Goal: Register for event/course

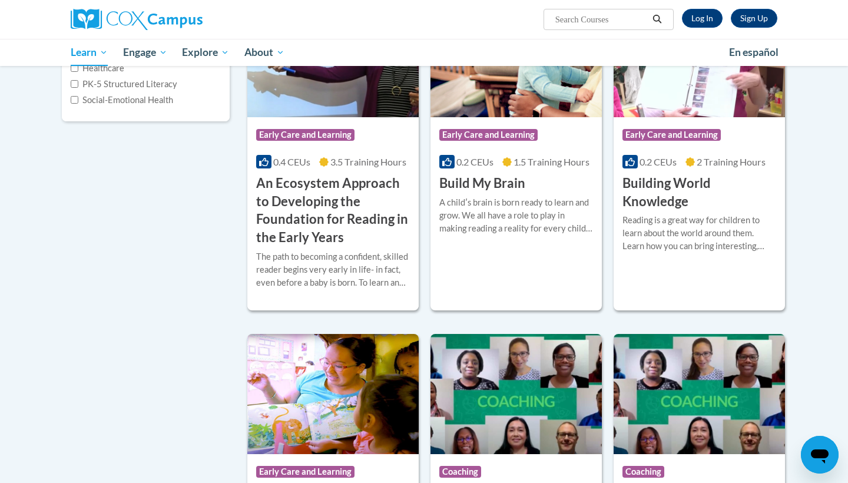
scroll to position [219, 0]
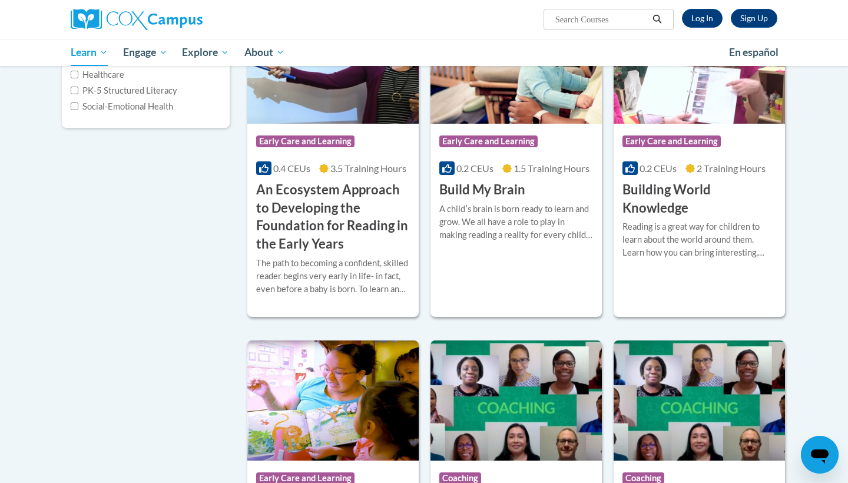
click at [737, 132] on div "Course Category: Early Care and Learning" at bounding box center [700, 143] width 154 height 27
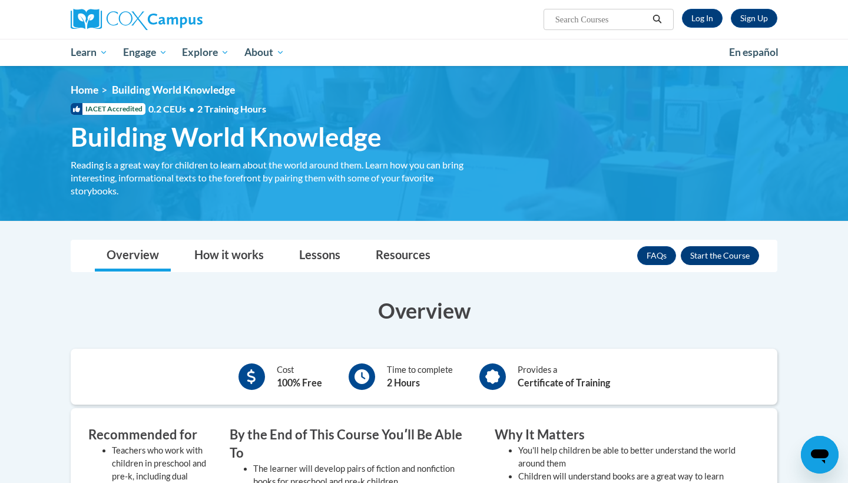
click at [719, 254] on button "Enroll" at bounding box center [720, 255] width 78 height 19
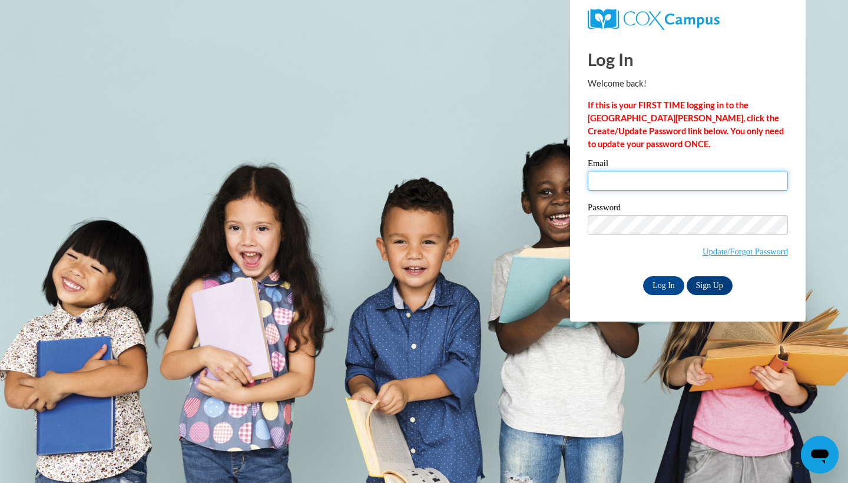
type input "mensahm39@gmail.com"
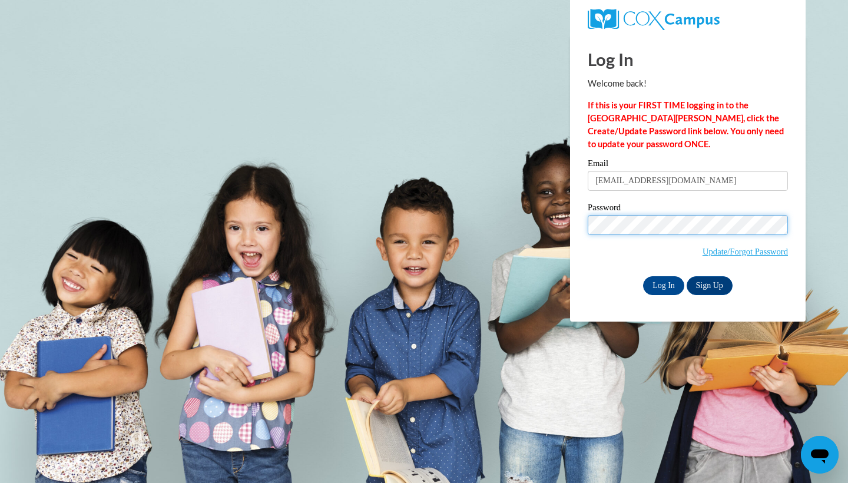
click at [663, 283] on input "Log In" at bounding box center [663, 285] width 41 height 19
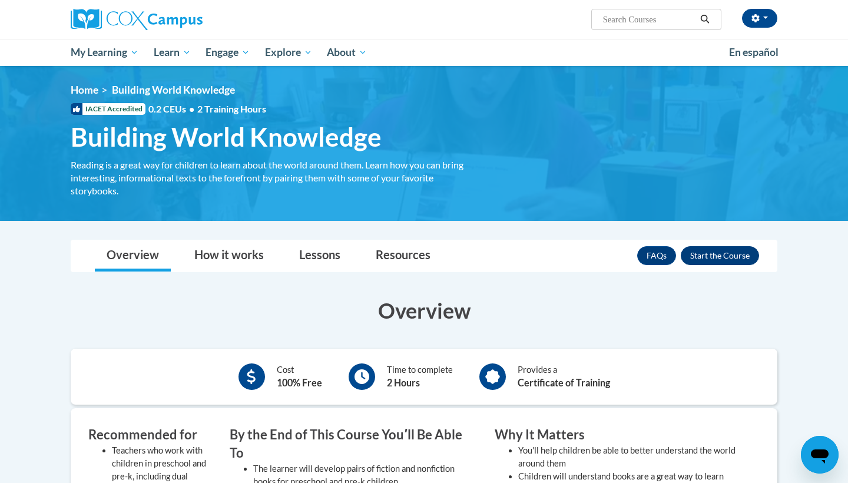
click at [730, 260] on button "Enroll" at bounding box center [720, 255] width 78 height 19
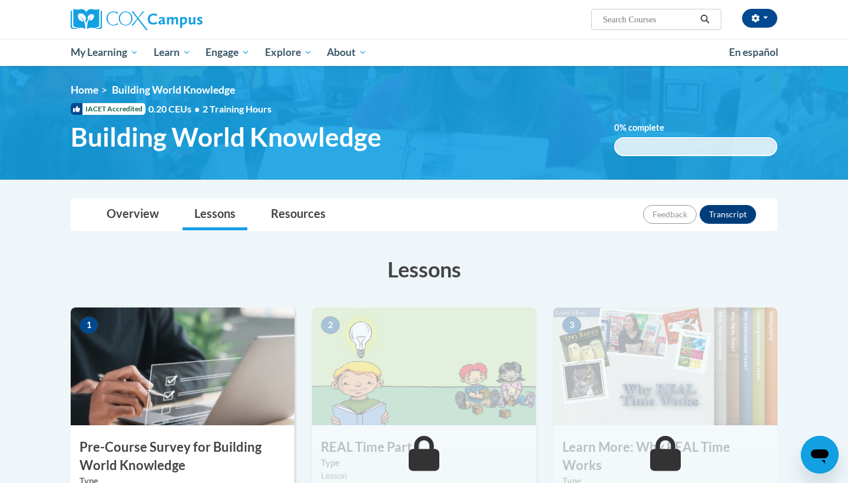
click at [134, 350] on img at bounding box center [183, 366] width 224 height 118
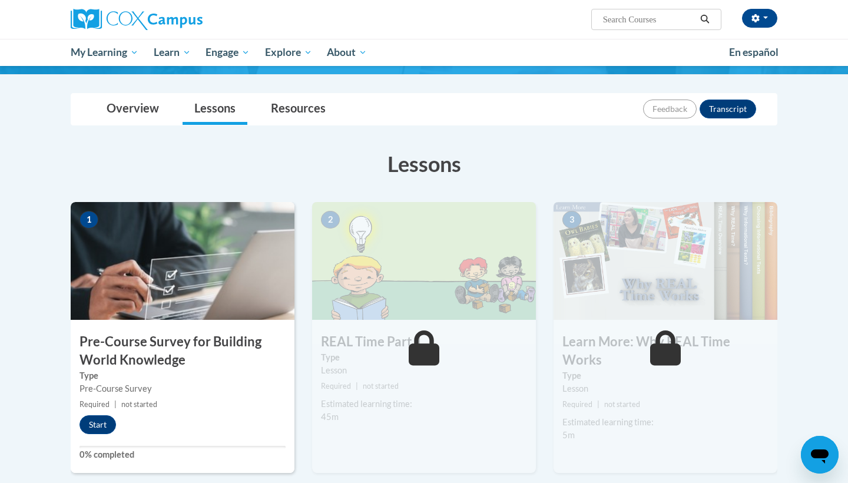
scroll to position [180, 0]
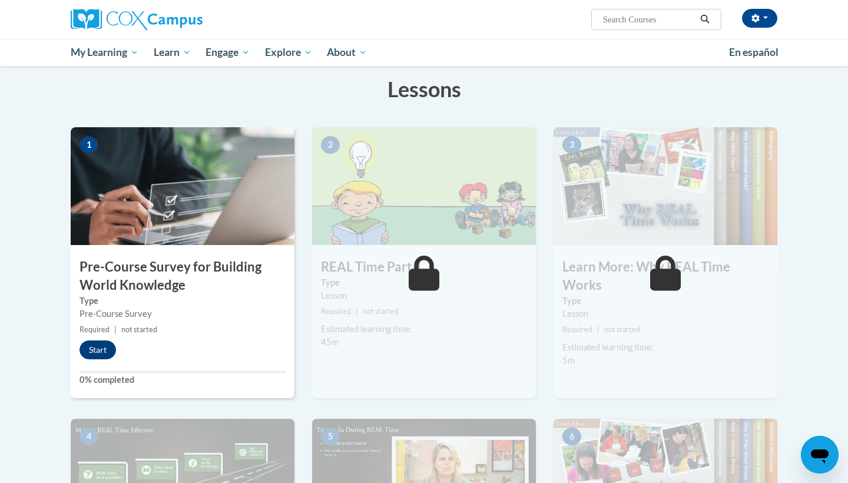
click at [101, 351] on button "Start" at bounding box center [98, 349] width 37 height 19
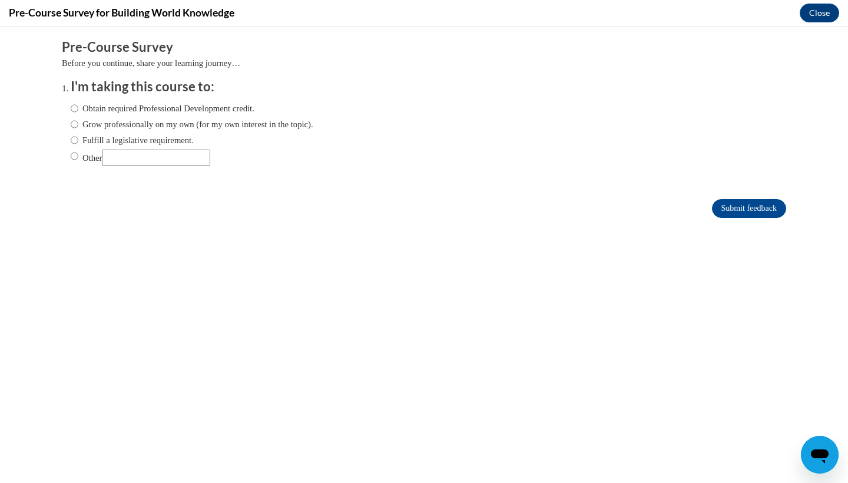
scroll to position [0, 0]
click at [176, 104] on label "Obtain required Professional Development credit." at bounding box center [163, 108] width 184 height 13
click at [78, 104] on input "Obtain required Professional Development credit." at bounding box center [75, 108] width 8 height 13
radio input "true"
click at [744, 212] on input "Submit feedback" at bounding box center [749, 208] width 74 height 19
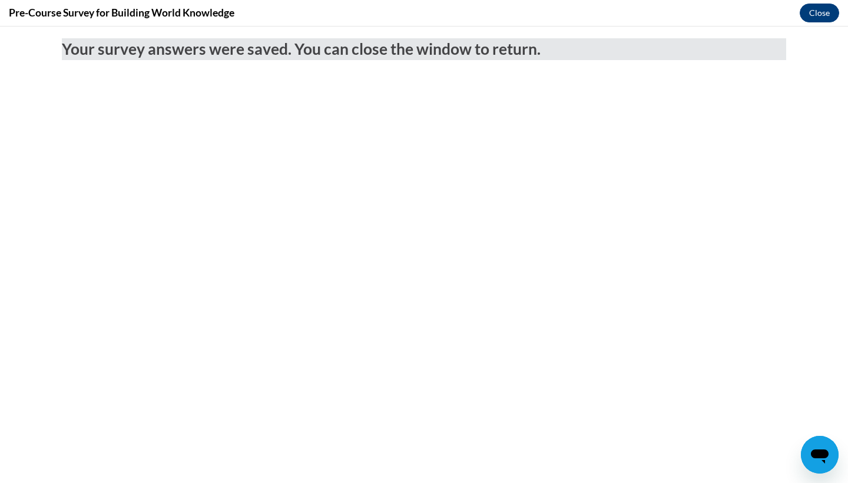
click at [814, 16] on button "Close" at bounding box center [819, 13] width 39 height 19
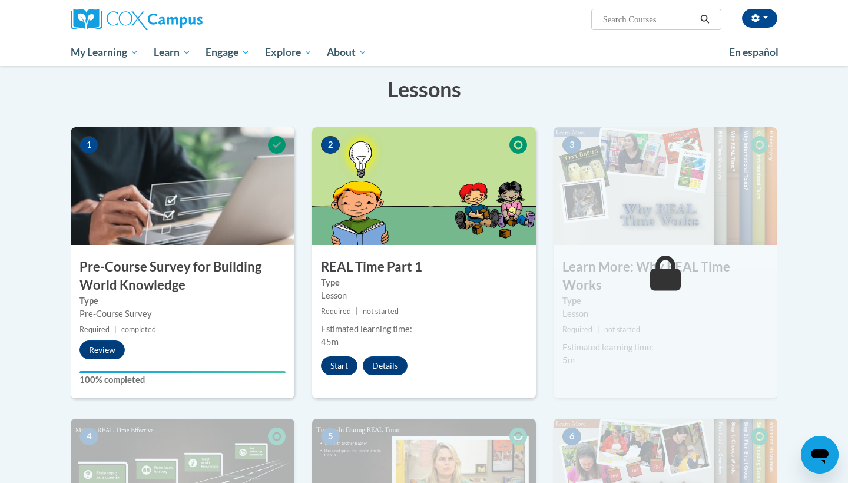
click at [327, 362] on button "Start" at bounding box center [339, 365] width 37 height 19
